Goal: Information Seeking & Learning: Learn about a topic

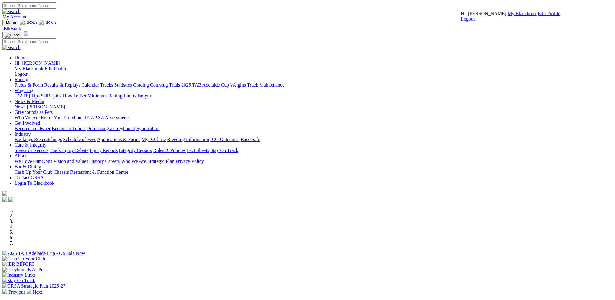
click at [508, 16] on link "My Blackbook" at bounding box center [522, 13] width 29 height 5
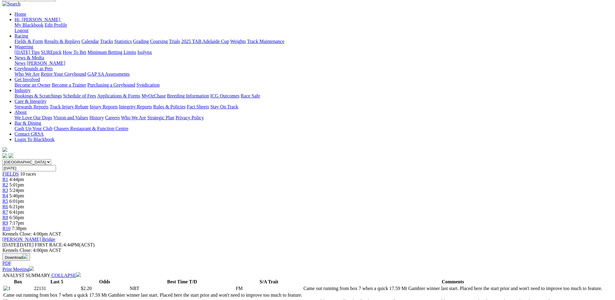
scroll to position [61, 0]
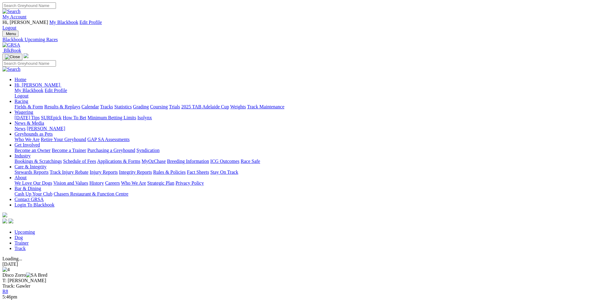
click at [8, 289] on link "R8" at bounding box center [5, 291] width 6 height 5
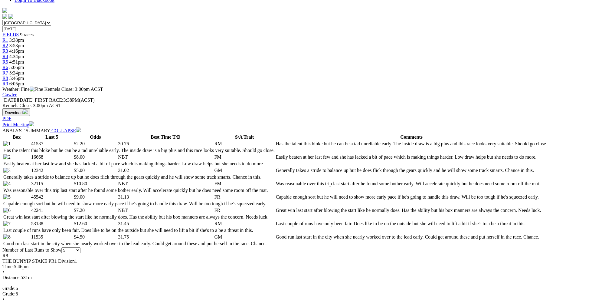
scroll to position [212, 0]
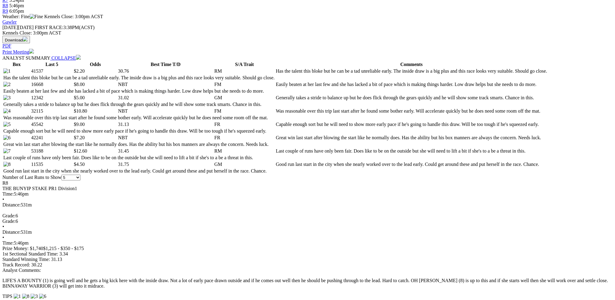
scroll to position [151, 0]
